Goal: Task Accomplishment & Management: Manage account settings

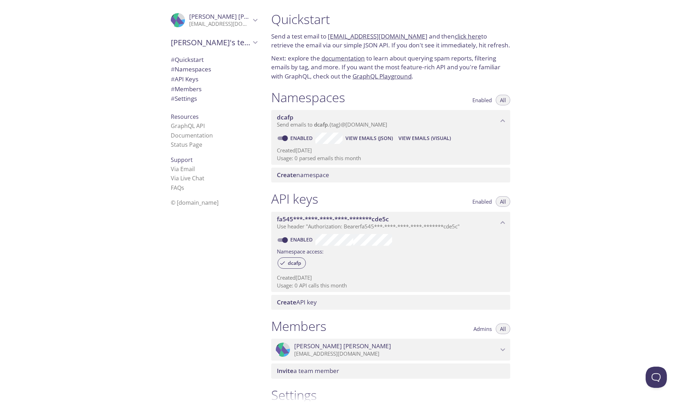
click at [251, 18] on icon "Amelia Dawson" at bounding box center [255, 20] width 9 height 9
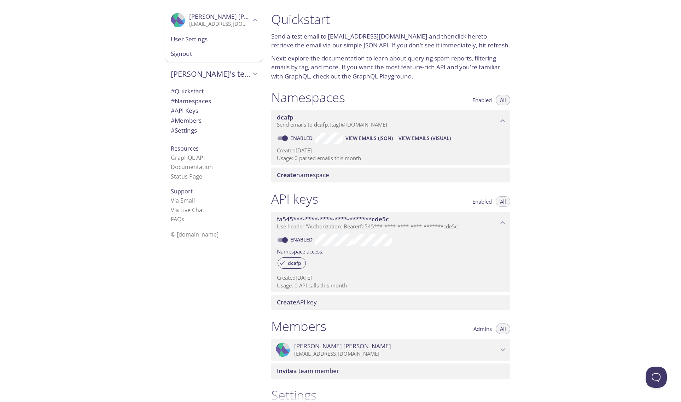
click at [180, 57] on span "Signout" at bounding box center [214, 53] width 86 height 9
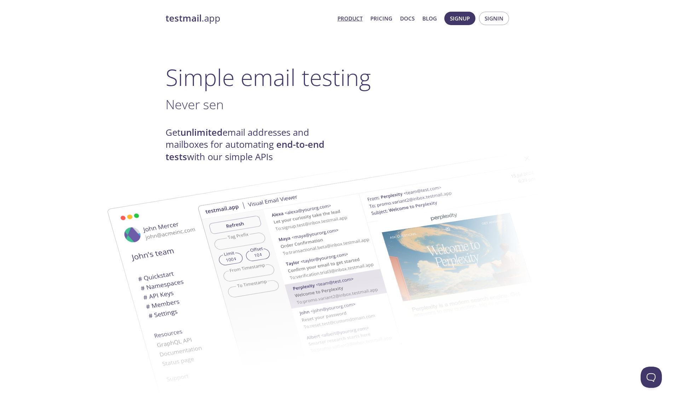
drag, startPoint x: 104, startPoint y: 153, endPoint x: 109, endPoint y: 152, distance: 5.8
